Goal: Task Accomplishment & Management: Manage account settings

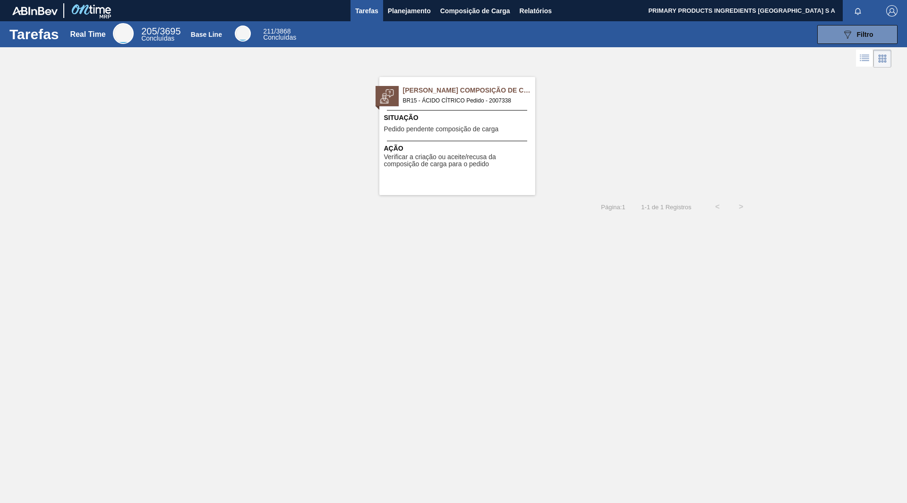
click at [482, 95] on div "Pedido Aguardando Composição de Carga BR15 - ÁCIDO CÍTRICO Pedido - 2007338" at bounding box center [481, 96] width 156 height 20
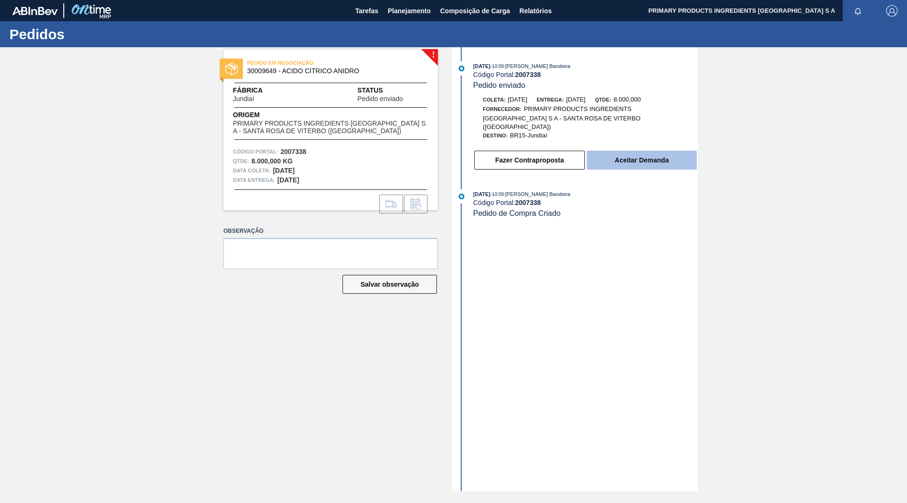
click at [661, 151] on button "Aceitar Demanda" at bounding box center [642, 160] width 110 height 19
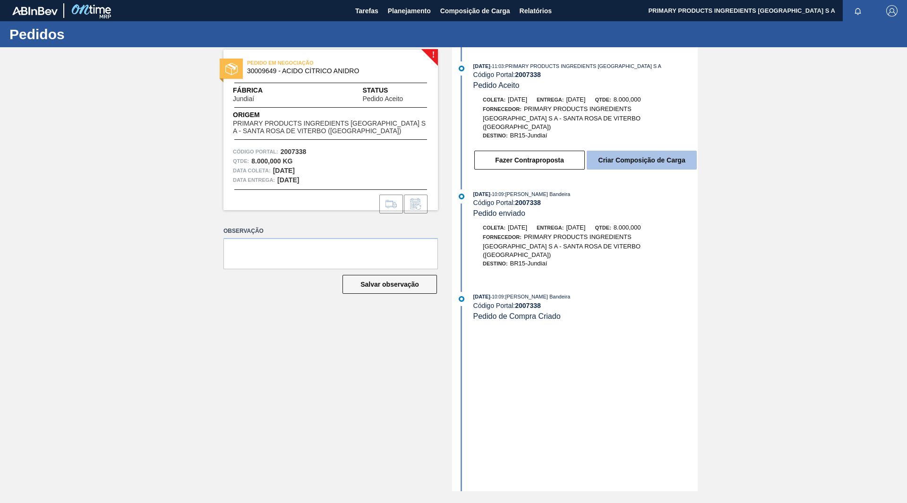
click at [649, 153] on button "Criar Composição de Carga" at bounding box center [642, 160] width 110 height 19
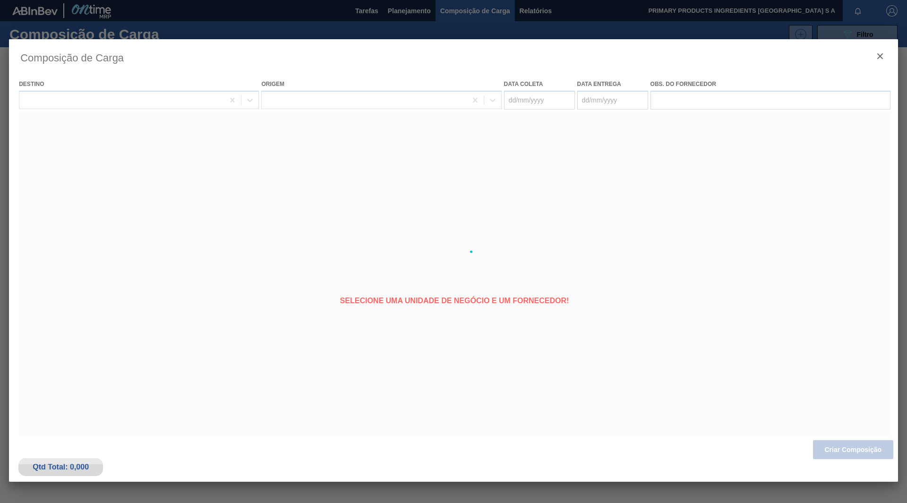
type coleta "[DATE]"
type entrega "[DATE]"
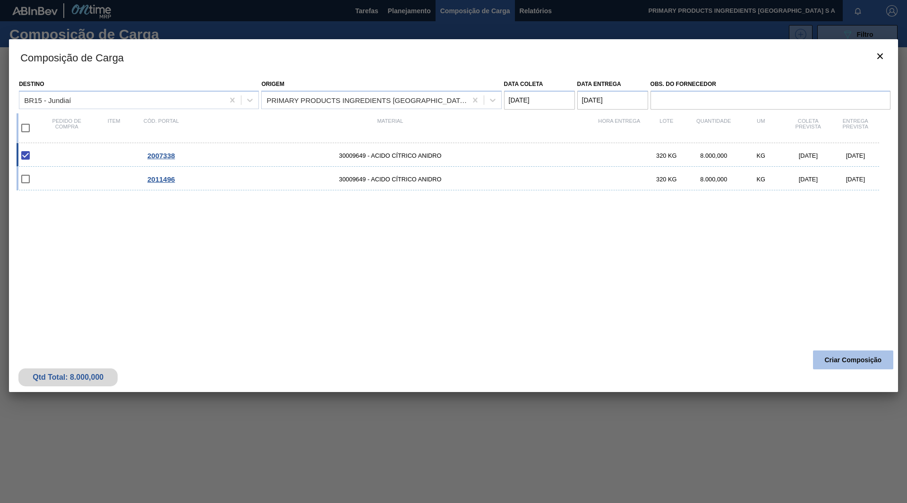
click at [822, 357] on button "Criar Composição" at bounding box center [853, 360] width 80 height 19
click at [831, 360] on button "Criar Composição" at bounding box center [853, 360] width 80 height 19
click at [202, 438] on div "Composição de Carga Destino BR15 - Jundiaí Origem PRIMARY PRODUCTS INGREDIENTS …" at bounding box center [453, 251] width 889 height 425
click at [887, 56] on button "botão de ícone" at bounding box center [880, 57] width 23 height 23
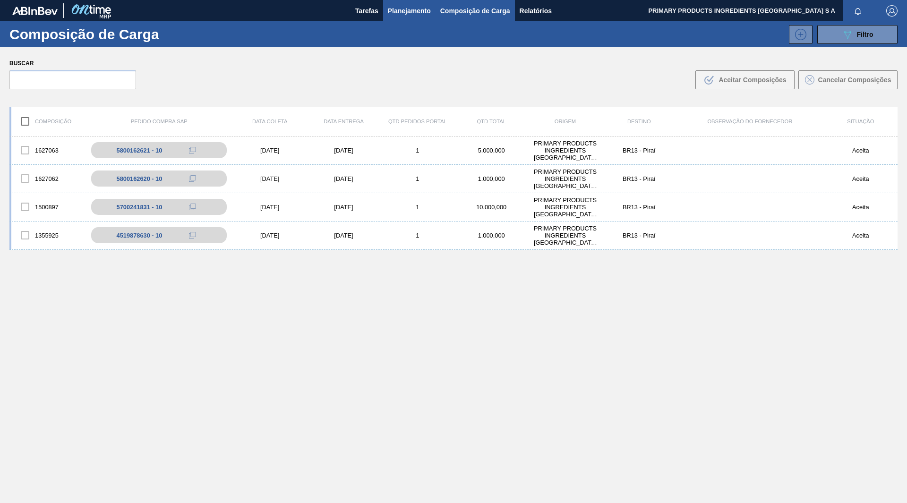
click at [389, 9] on span "Planejamento" at bounding box center [409, 10] width 43 height 11
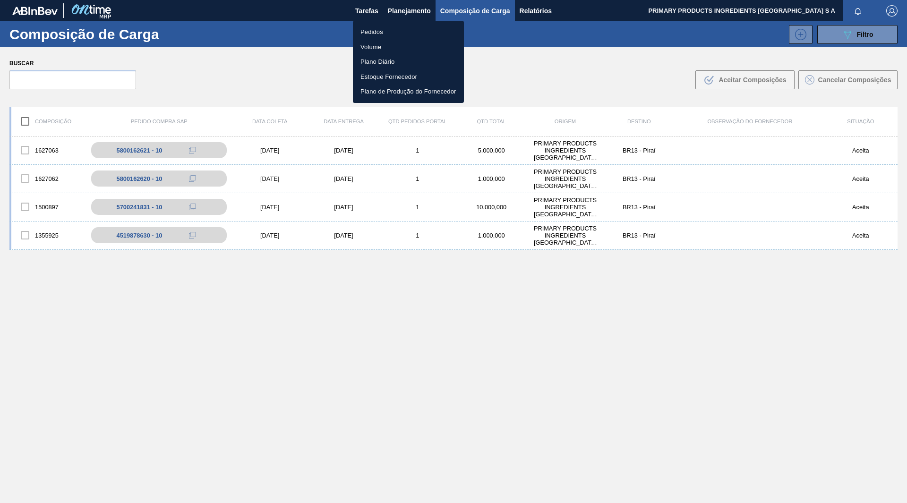
click at [375, 30] on li "Pedidos" at bounding box center [408, 32] width 111 height 15
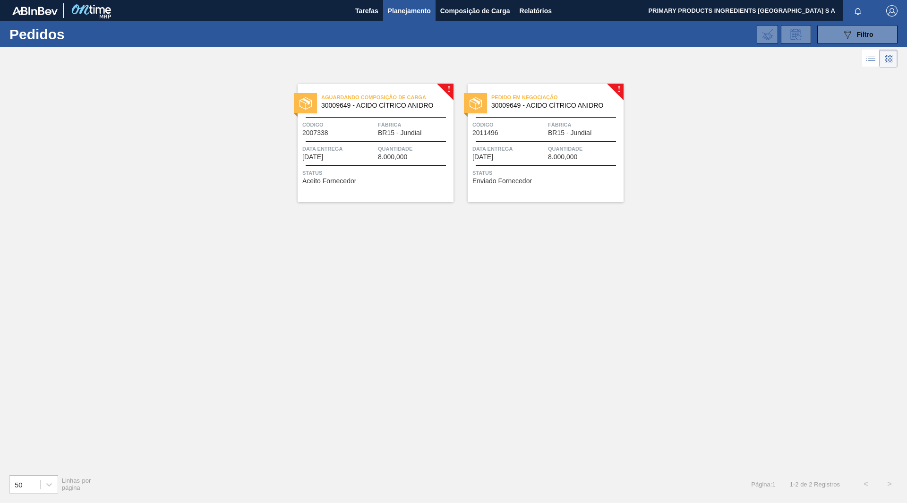
click at [523, 100] on span "Pedido em Negociação" at bounding box center [557, 97] width 132 height 9
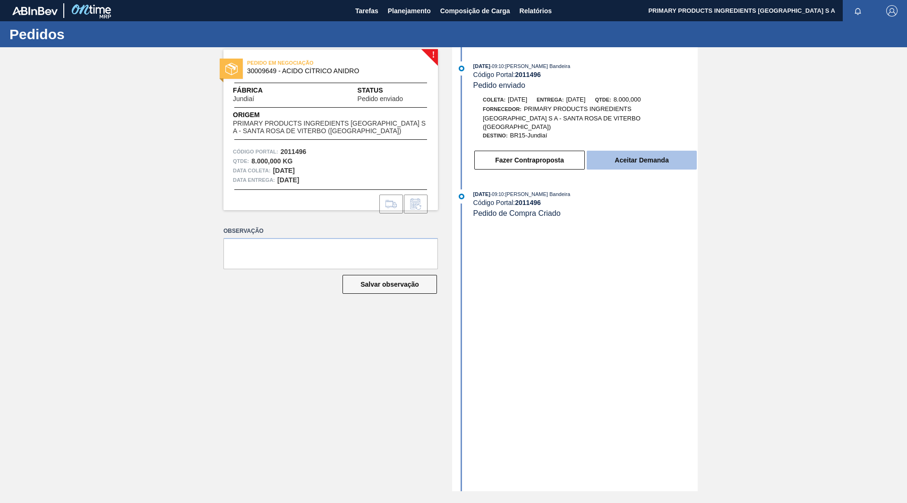
click at [619, 154] on button "Aceitar Demanda" at bounding box center [642, 160] width 110 height 19
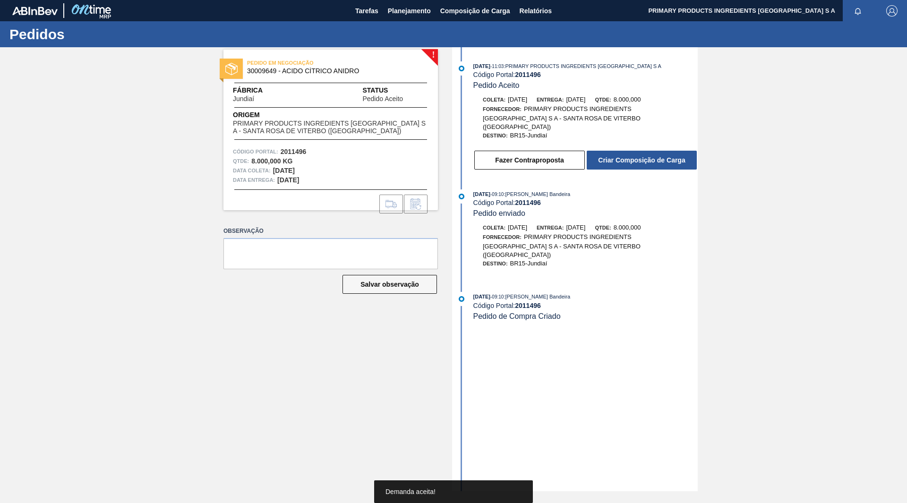
click at [619, 154] on button "Criar Composição de Carga" at bounding box center [642, 160] width 110 height 19
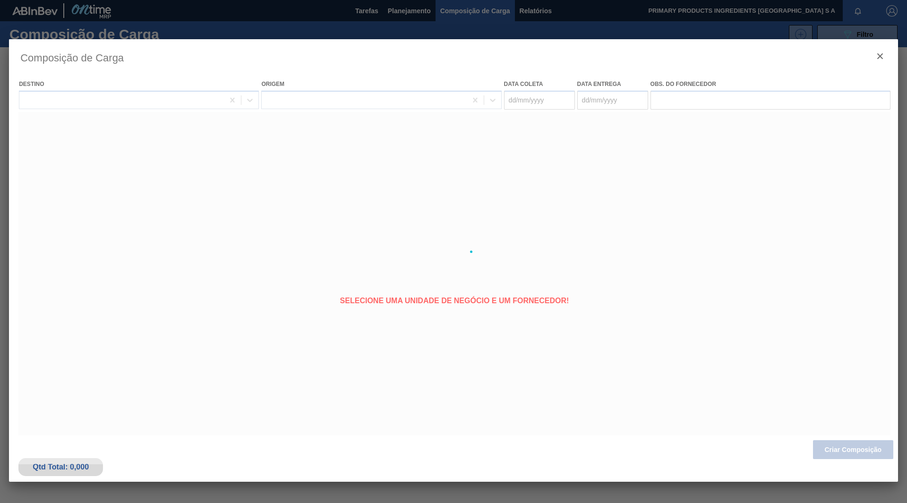
type coleta "26/08/2025"
type entrega "27/08/2025"
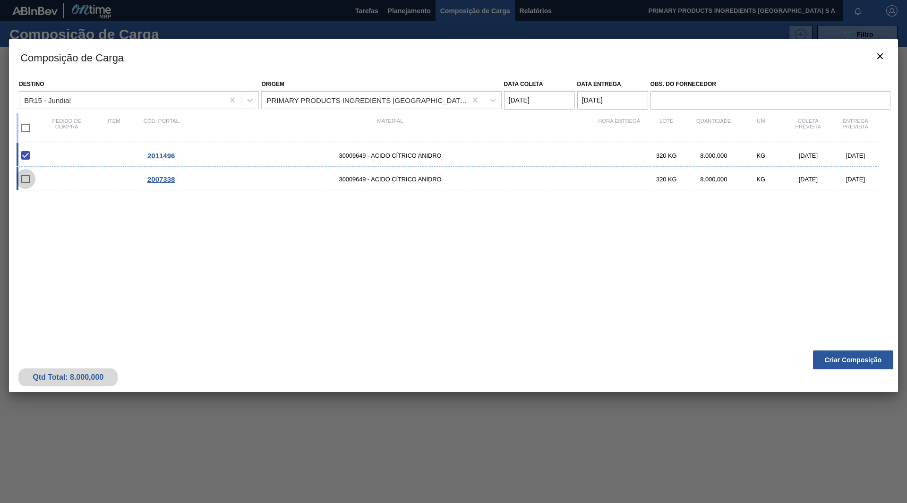
click at [24, 180] on input "checkbox" at bounding box center [26, 179] width 20 height 20
checkbox input "false"
click at [867, 362] on button "Criar Composição" at bounding box center [853, 360] width 80 height 19
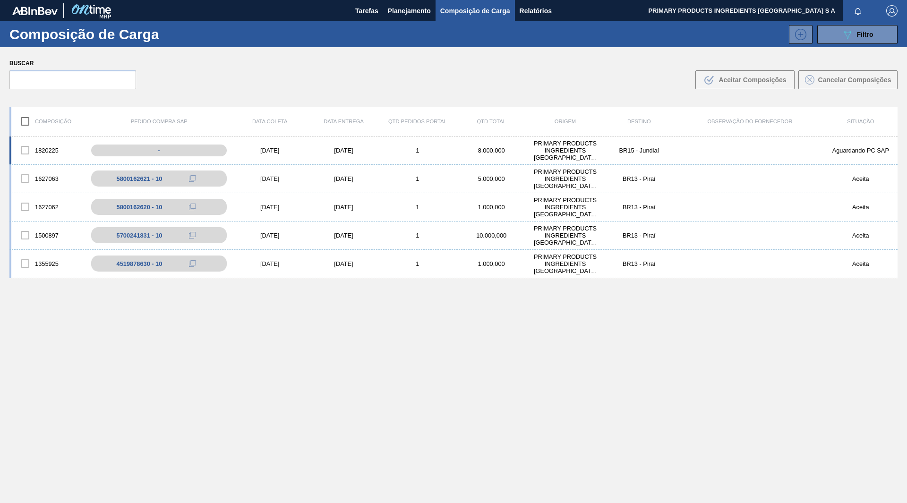
click at [697, 152] on div "1820225 - 26/08/2025 27/08/2025 1 8.000,000 PRIMARY PRODUCTS INGREDIENTS BRASIL…" at bounding box center [453, 151] width 888 height 28
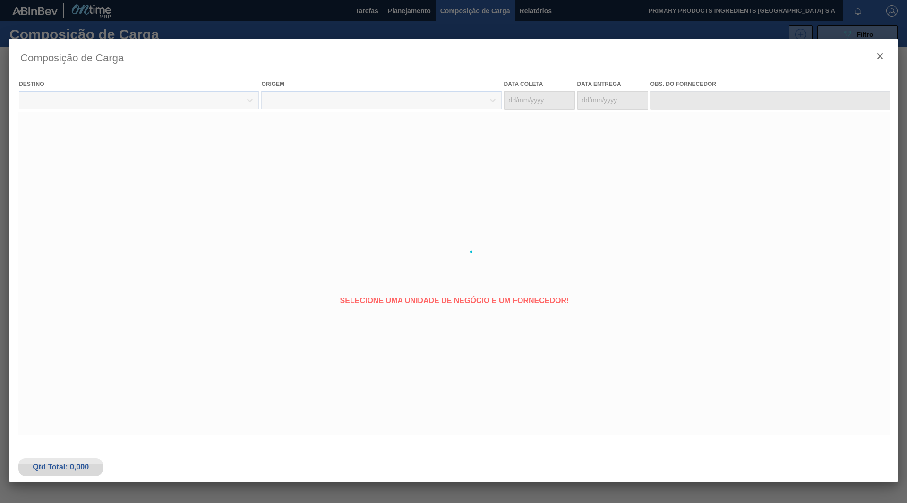
type coleta "26/08/2025"
type entrega "27/08/2025"
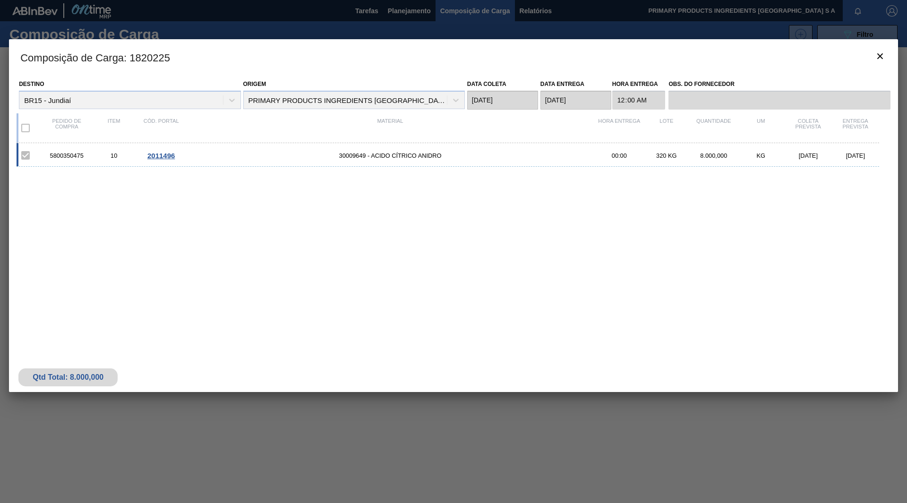
click at [27, 133] on label at bounding box center [26, 128] width 20 height 20
click at [26, 156] on label at bounding box center [26, 156] width 20 height 20
click at [111, 217] on div "5800350475 10 2011496 30009649 - ACIDO CÍTRICO ANIDRO 00:00 320 KG 8.000,000 KG…" at bounding box center [452, 238] width 870 height 191
click at [390, 13] on div at bounding box center [453, 251] width 907 height 503
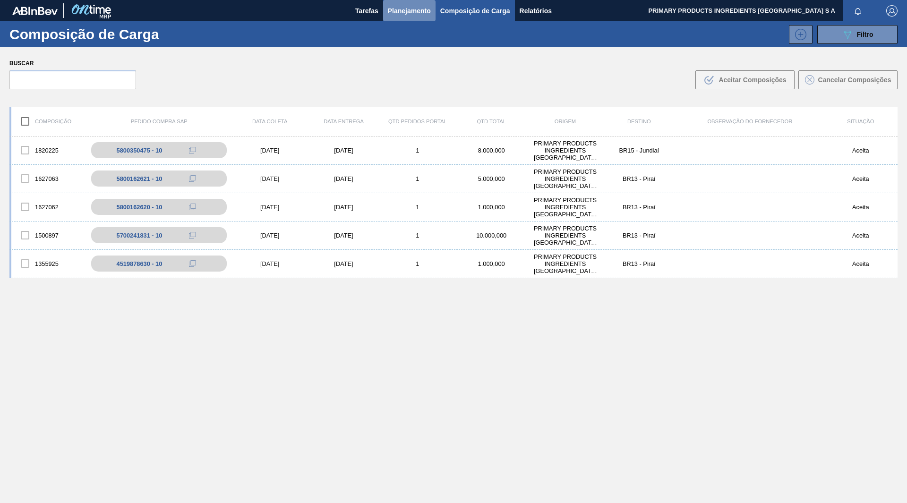
click at [405, 10] on span "Planejamento" at bounding box center [409, 10] width 43 height 11
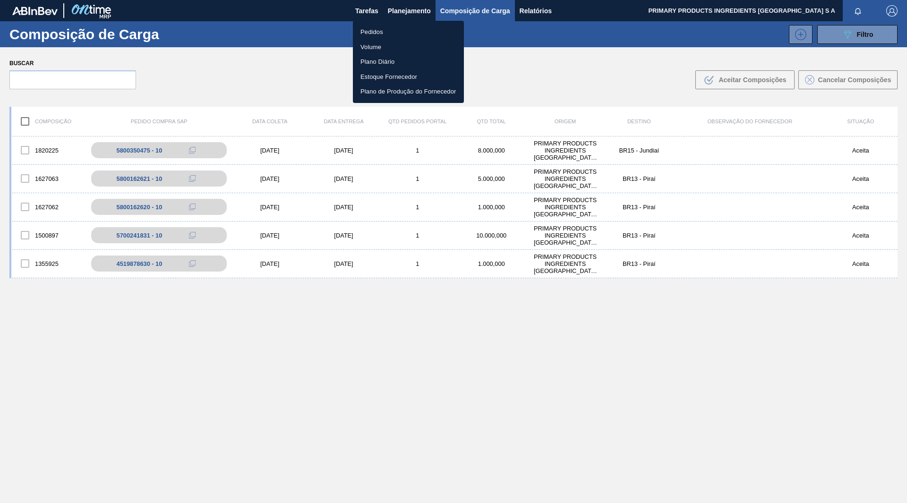
click at [376, 33] on li "Pedidos" at bounding box center [408, 32] width 111 height 15
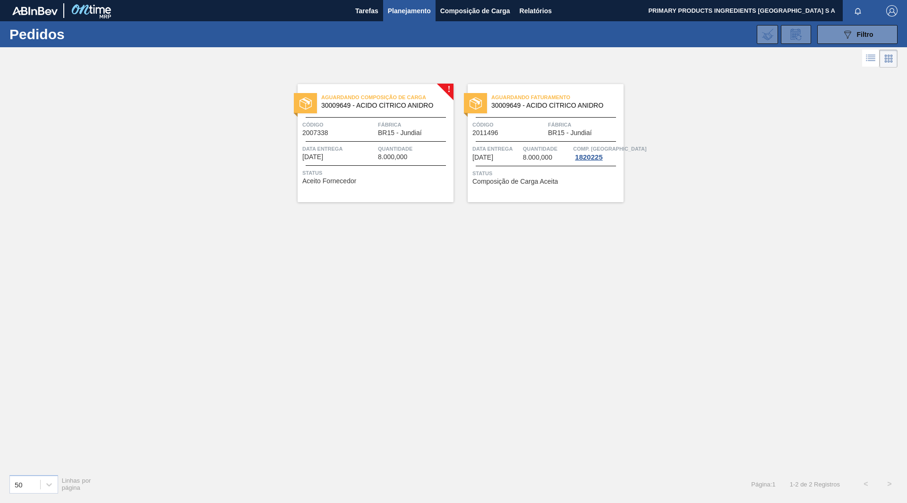
click at [434, 101] on span "Aguardando Composição de Carga" at bounding box center [387, 97] width 132 height 9
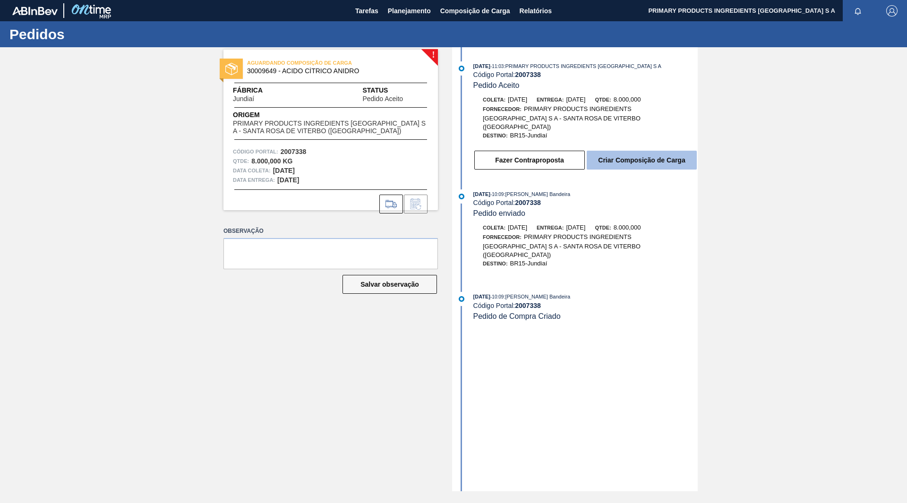
click at [619, 158] on button "Criar Composição de Carga" at bounding box center [642, 160] width 110 height 19
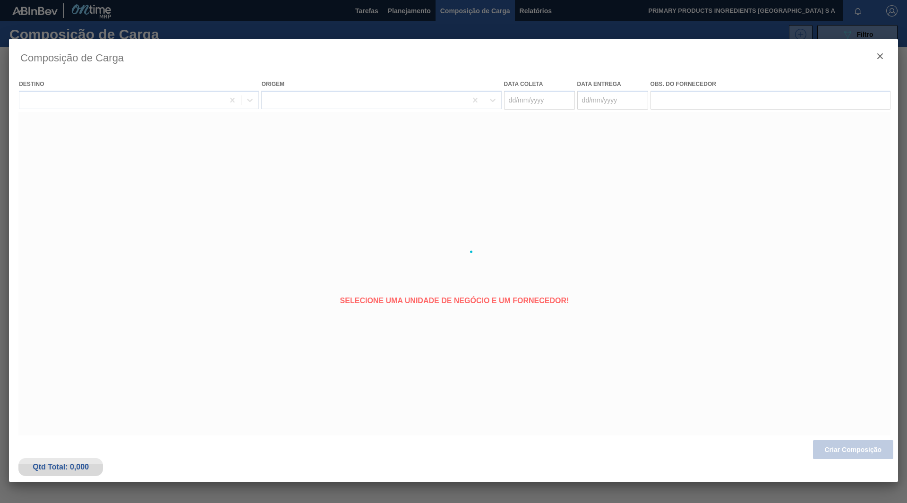
type coleta "18/08/2025"
type entrega "[DATE]"
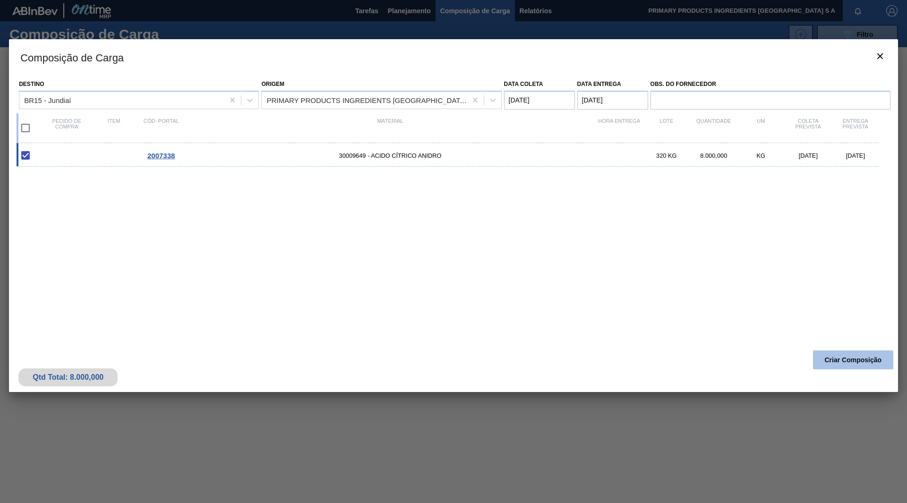
click at [860, 363] on button "Criar Composição" at bounding box center [853, 360] width 80 height 19
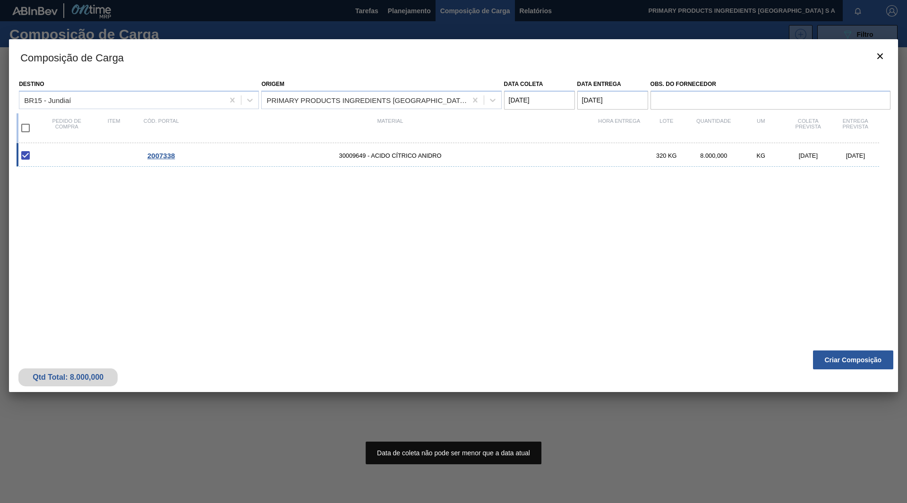
click at [28, 131] on input "checkbox" at bounding box center [26, 128] width 20 height 20
checkbox input "true"
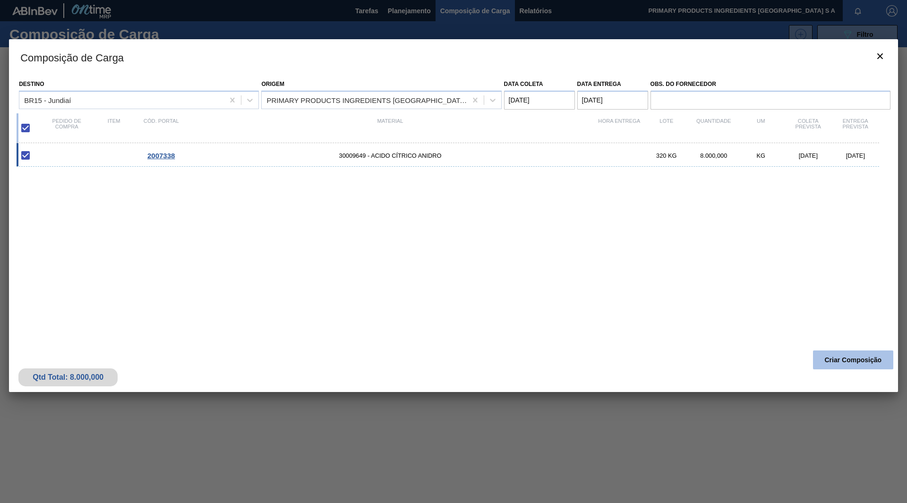
click at [858, 359] on button "Criar Composição" at bounding box center [853, 360] width 80 height 19
click at [746, 158] on div "KG" at bounding box center [760, 155] width 47 height 7
checkbox input "false"
click at [25, 157] on input "checkbox" at bounding box center [26, 156] width 20 height 20
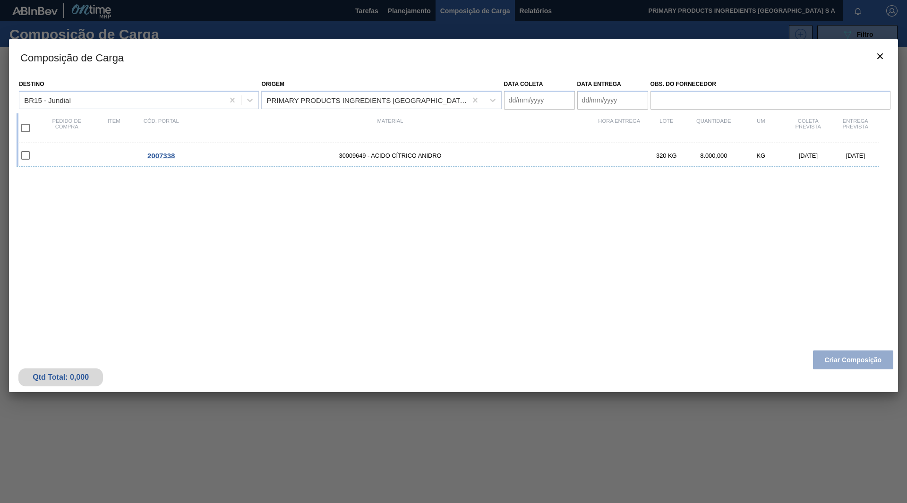
click at [828, 360] on div "Qtd Total: 0,000 Criar Composição" at bounding box center [453, 369] width 889 height 46
click at [358, 207] on div "2007338 30009649 - ACIDO CÍTRICO ANIDRO 320 KG 8.000,000 KG 18/08/2025 19/08/20…" at bounding box center [452, 238] width 870 height 191
click at [34, 157] on input "checkbox" at bounding box center [26, 156] width 20 height 20
click at [25, 154] on input "checkbox" at bounding box center [26, 156] width 20 height 20
checkbox input "false"
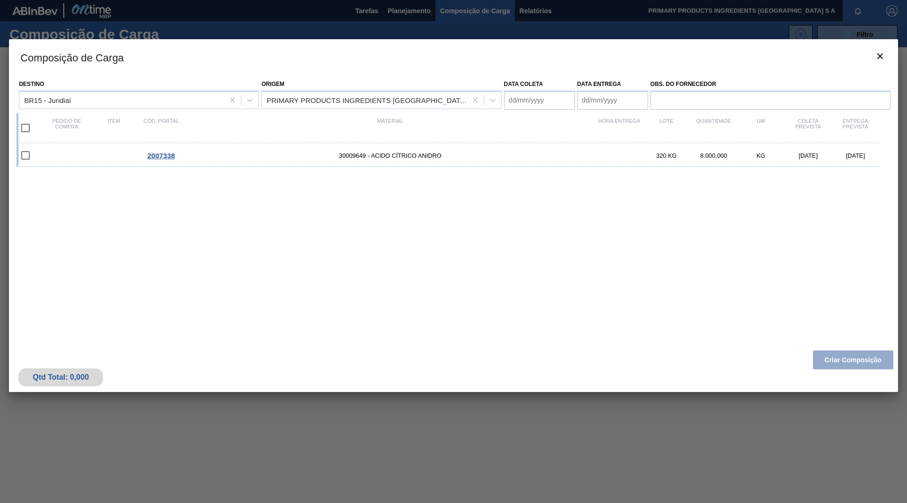
click at [26, 125] on input "checkbox" at bounding box center [26, 128] width 20 height 20
checkbox input "true"
type coleta "18/08/2025"
type entrega "[DATE]"
checkbox input "true"
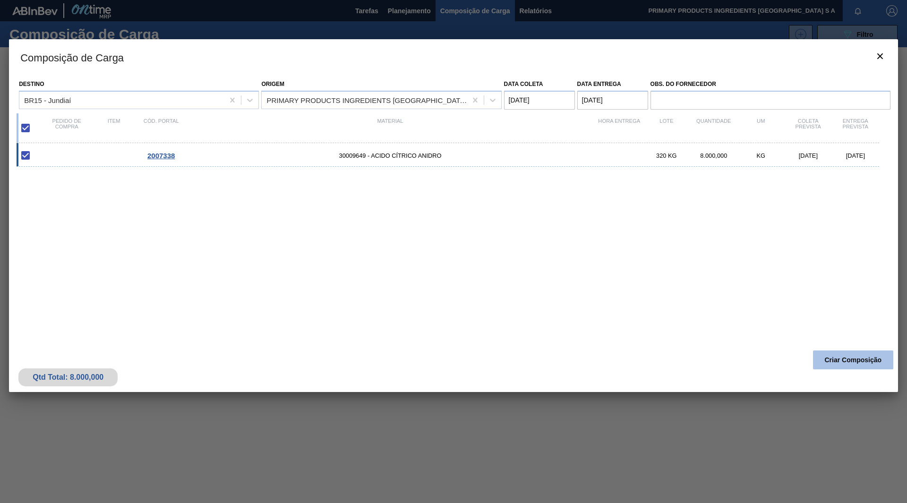
click at [822, 353] on button "Criar Composição" at bounding box center [853, 360] width 80 height 19
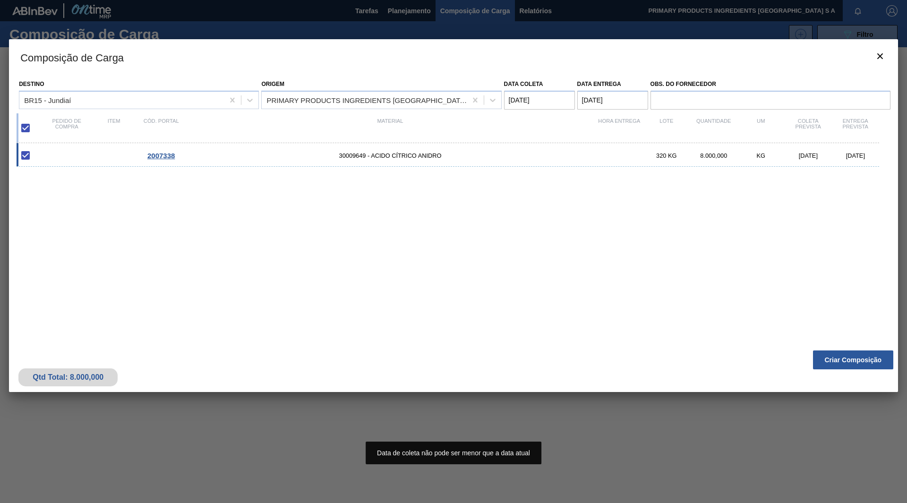
click at [551, 277] on div "2007338 30009649 - ACIDO CÍTRICO ANIDRO 320 KG 8.000,000 KG 18/08/2025 19/08/20…" at bounding box center [452, 238] width 870 height 191
click at [589, 102] on entrega "[DATE]" at bounding box center [612, 100] width 71 height 19
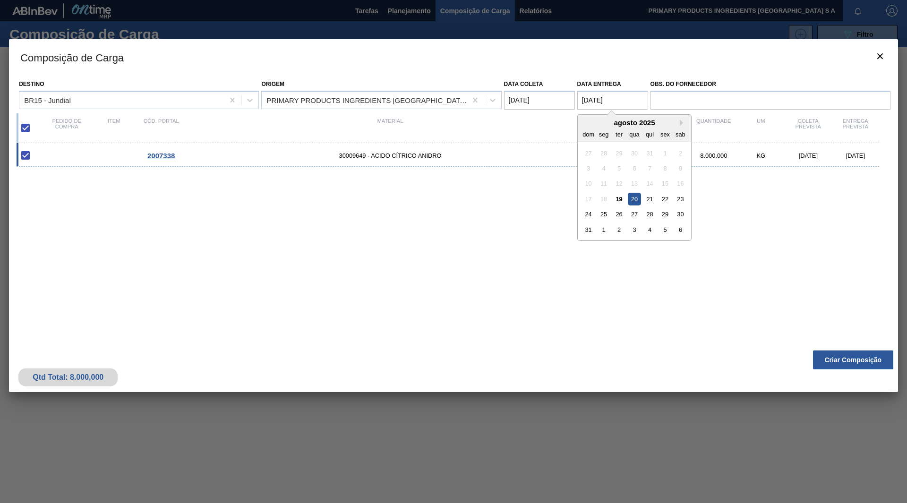
type entrega "20/08/2025"
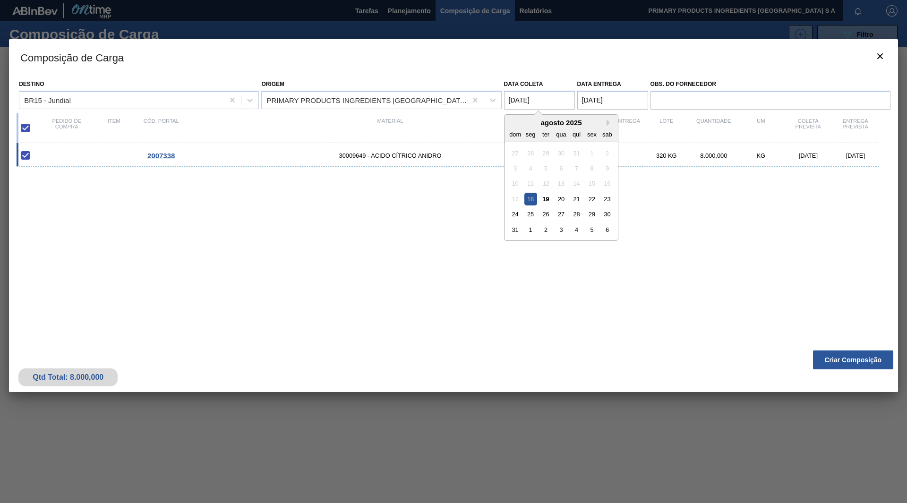
click at [515, 101] on coleta "18/08/2025" at bounding box center [539, 100] width 71 height 19
type coleta "20/08/2025"
click at [588, 103] on entrega "20/08/2025" at bounding box center [612, 100] width 71 height 19
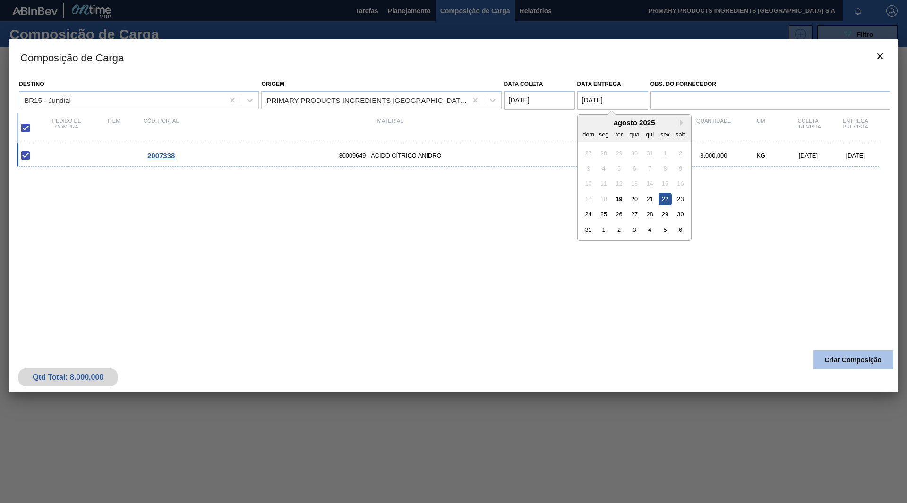
type entrega "22/08/2025"
click at [842, 363] on button "Criar Composição" at bounding box center [853, 360] width 80 height 19
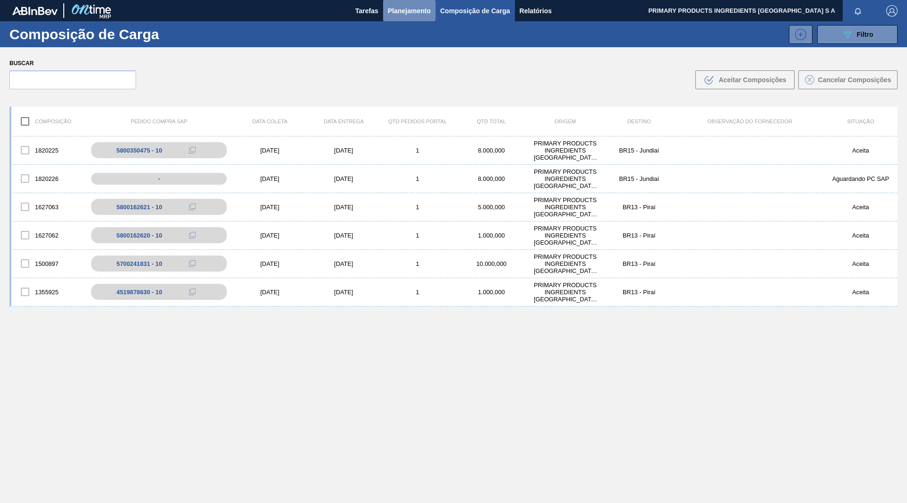
click at [389, 12] on span "Planejamento" at bounding box center [409, 10] width 43 height 11
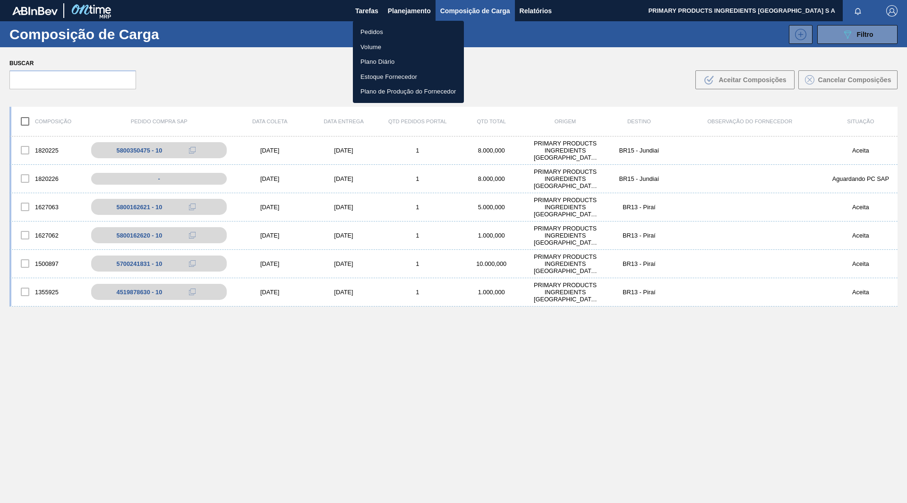
click at [374, 31] on li "Pedidos" at bounding box center [408, 32] width 111 height 15
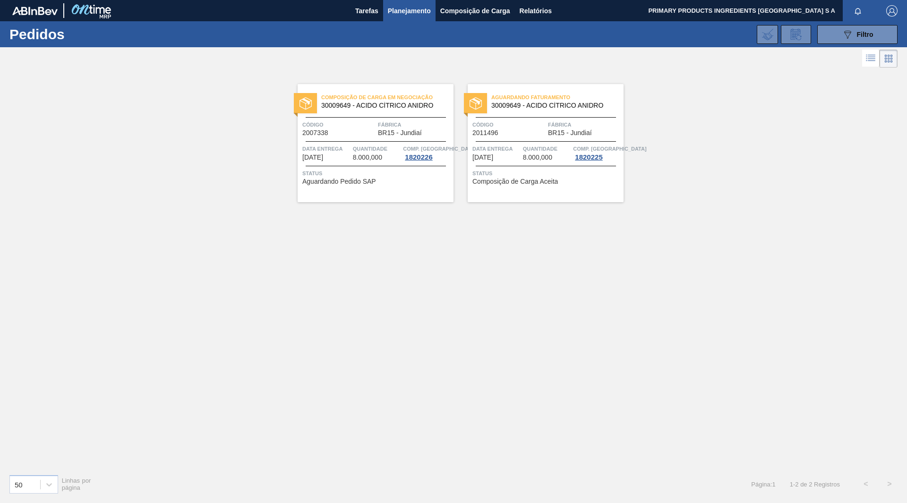
click at [386, 130] on span "BR15 - Jundiaí" at bounding box center [400, 132] width 44 height 7
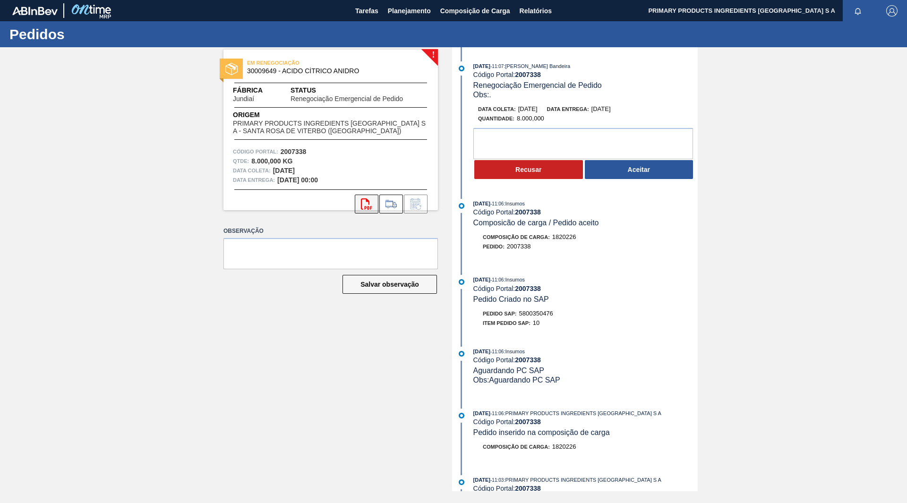
click at [374, 200] on button "svg{fill:#ff0000}" at bounding box center [367, 204] width 24 height 19
click at [623, 172] on button "Aceitar" at bounding box center [639, 169] width 109 height 19
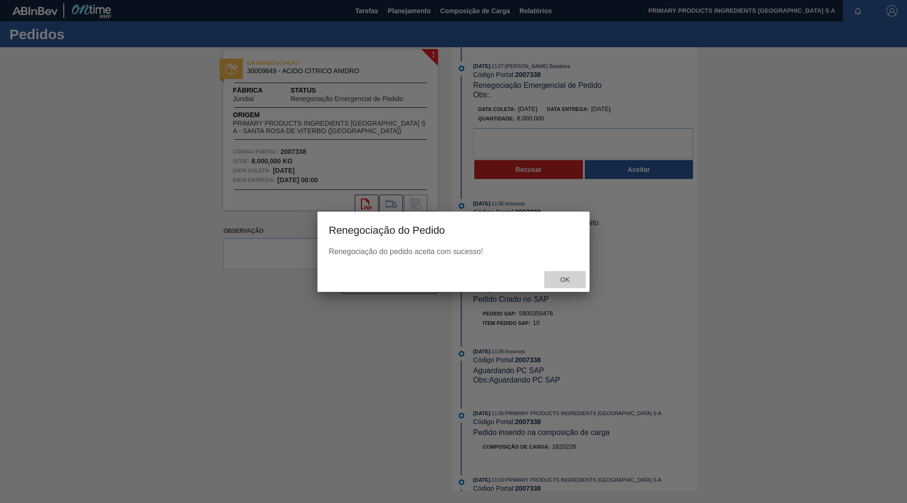
click at [568, 278] on span "Ok" at bounding box center [565, 280] width 25 height 8
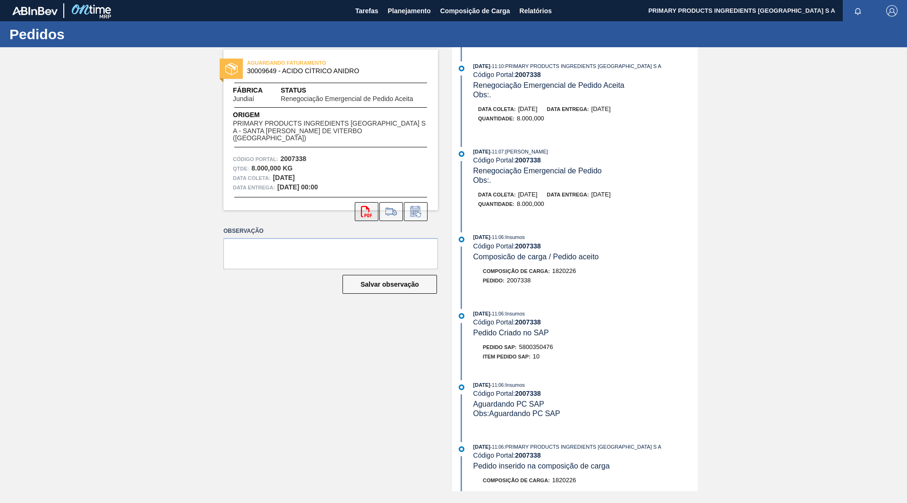
click at [369, 206] on icon at bounding box center [366, 211] width 11 height 11
click at [356, 208] on button "svg{fill:#ff0000}" at bounding box center [367, 211] width 24 height 19
